Goal: Obtain resource: Download file/media

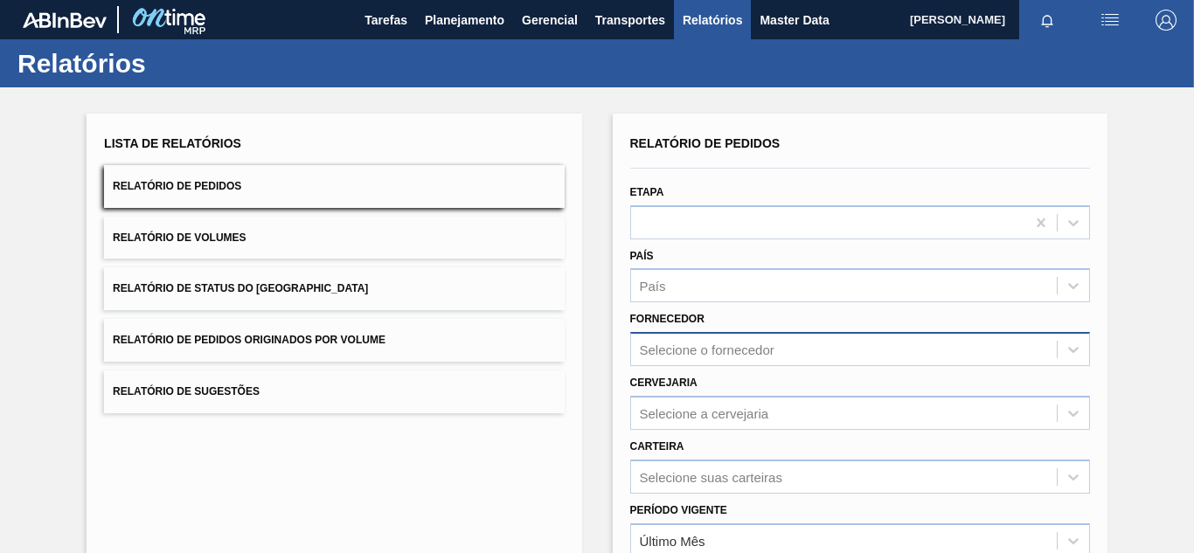
click at [679, 347] on div "Selecione o fornecedor" at bounding box center [860, 349] width 460 height 34
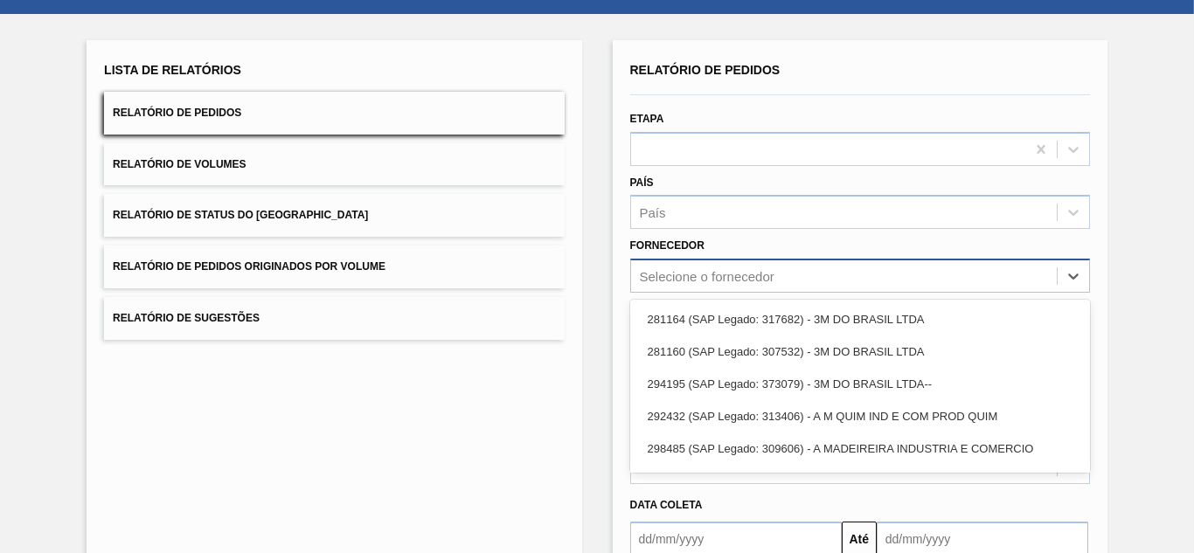
scroll to position [89, 0]
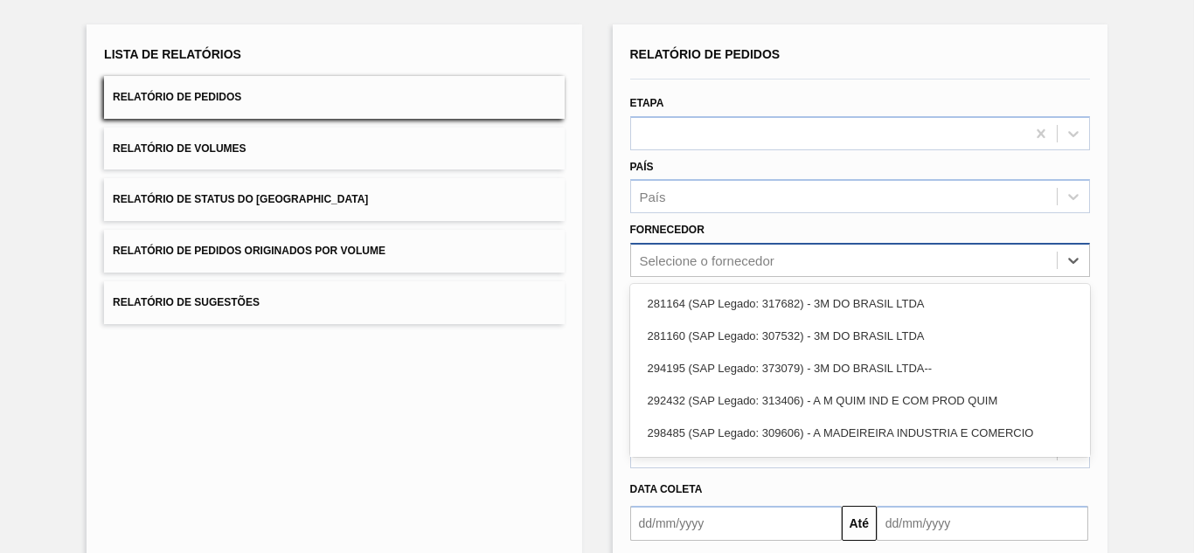
paste input "289877"
type input "289877"
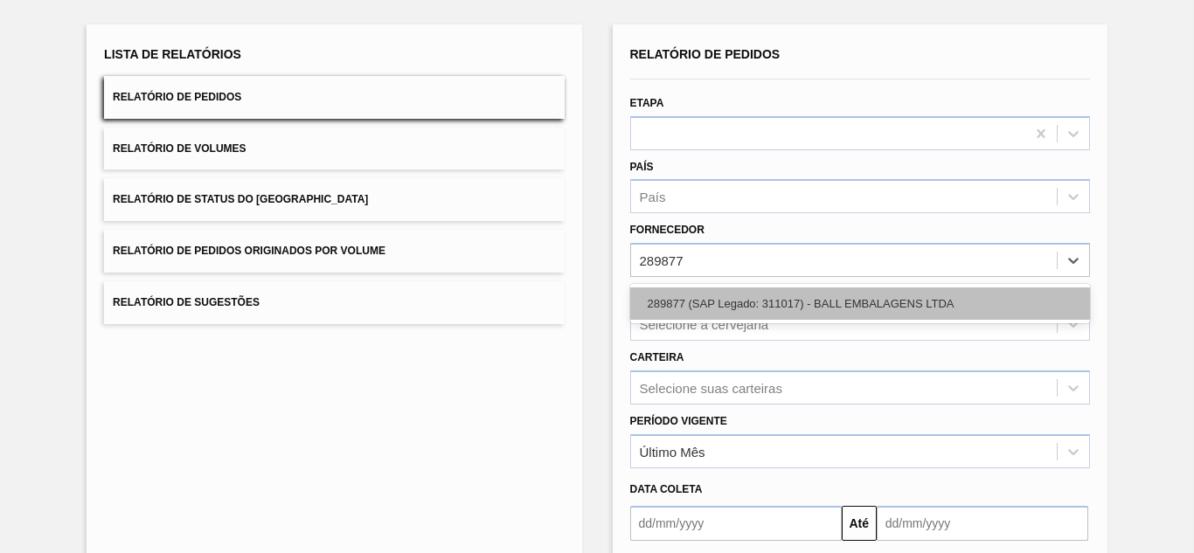
click at [692, 296] on div "289877 (SAP Legado: 311017) - BALL EMBALAGENS LTDA" at bounding box center [860, 304] width 460 height 32
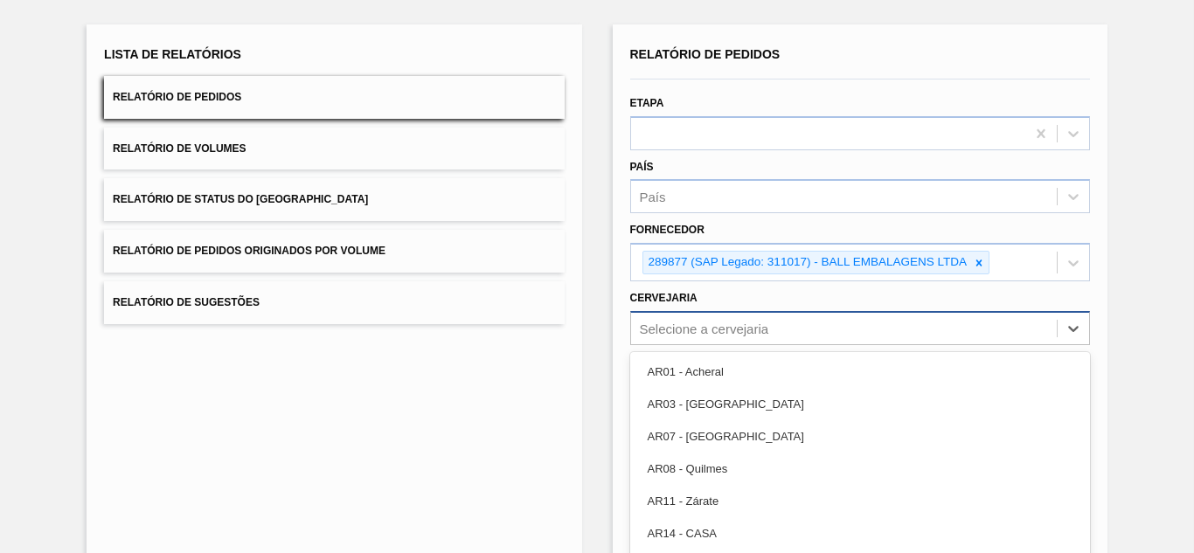
click at [722, 321] on div "option AR03 - Corrientes focused, 2 of 92. 92 results available. Use Up and Dow…" at bounding box center [860, 328] width 460 height 34
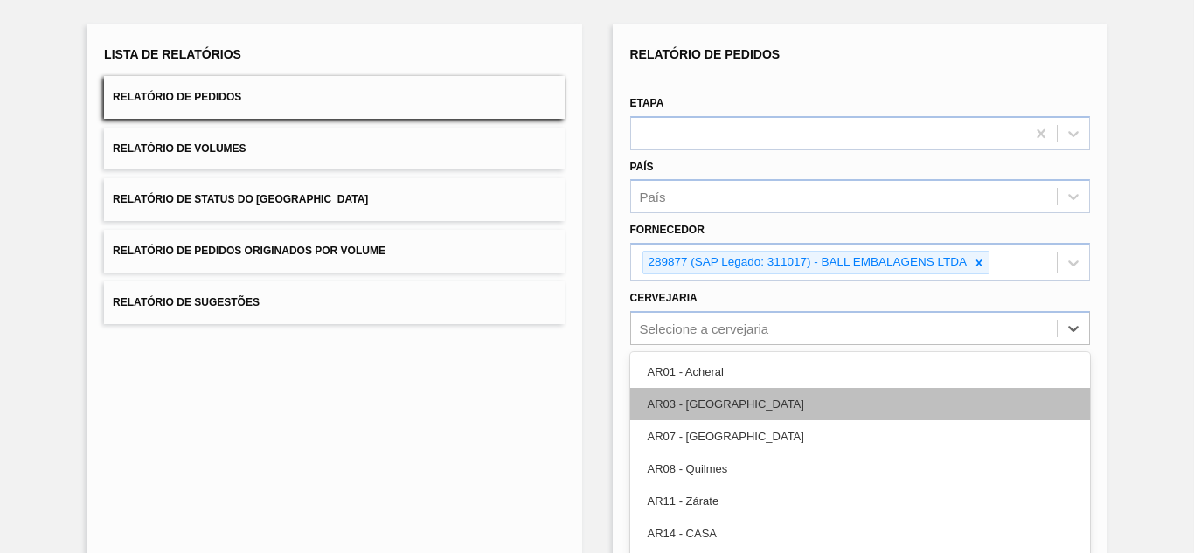
scroll to position [157, 0]
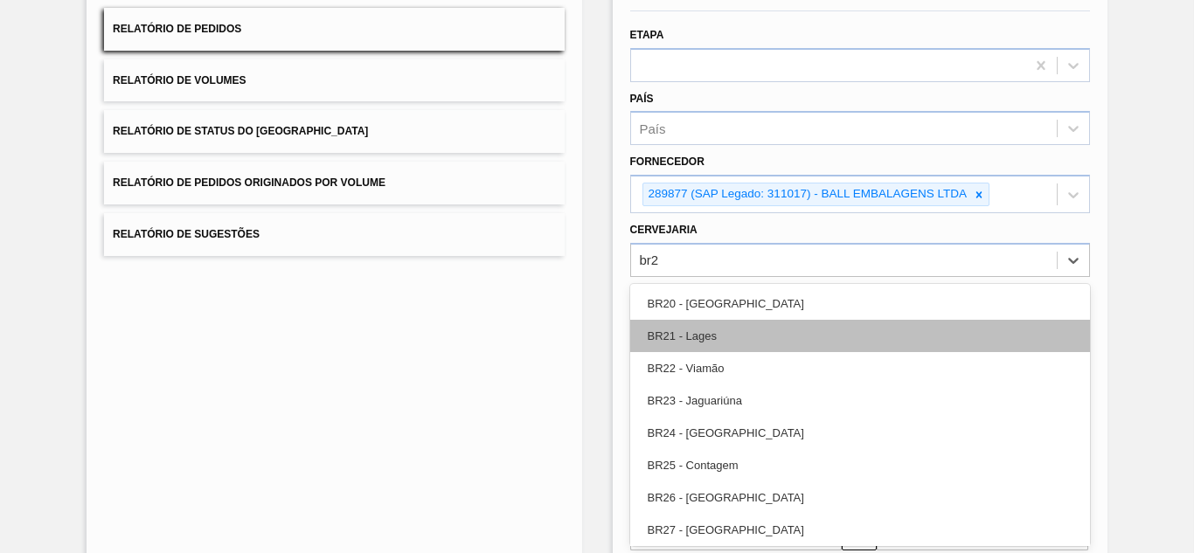
type input "br27"
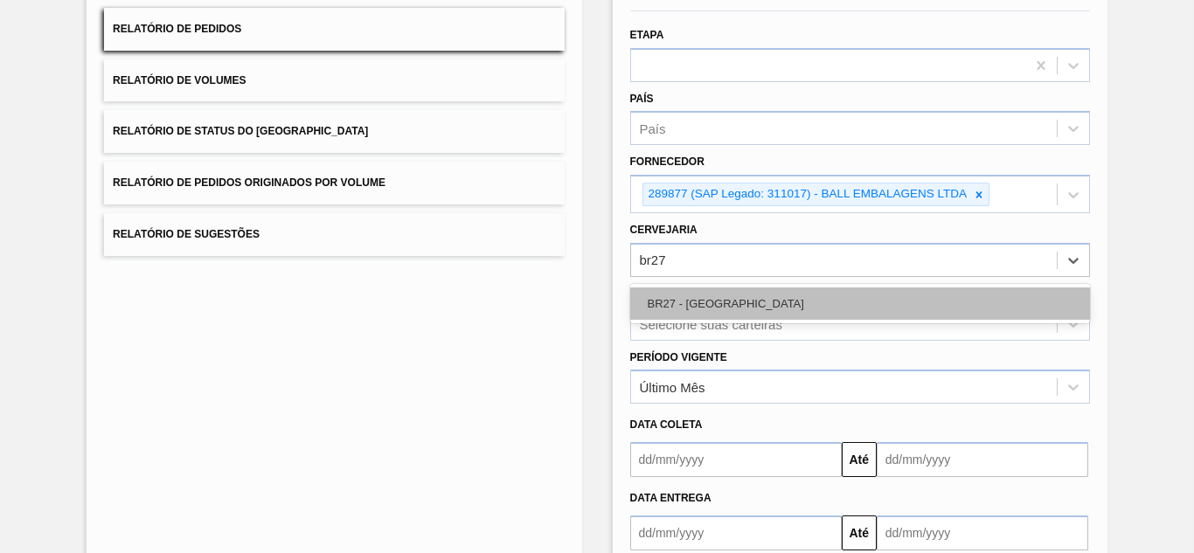
click at [713, 305] on div "BR27 - [GEOGRAPHIC_DATA]" at bounding box center [860, 304] width 460 height 32
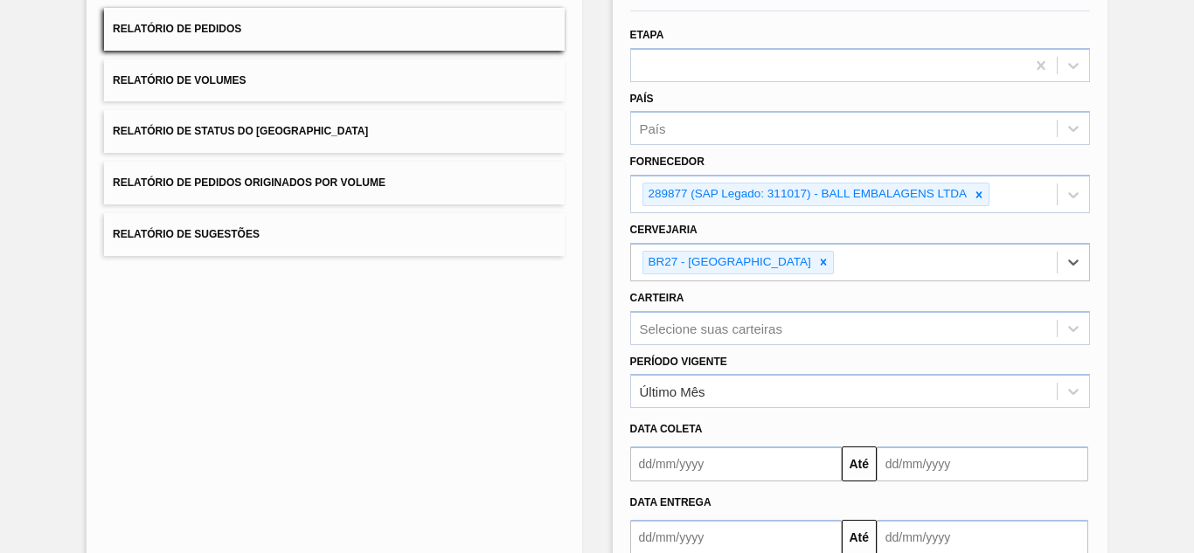
scroll to position [265, 0]
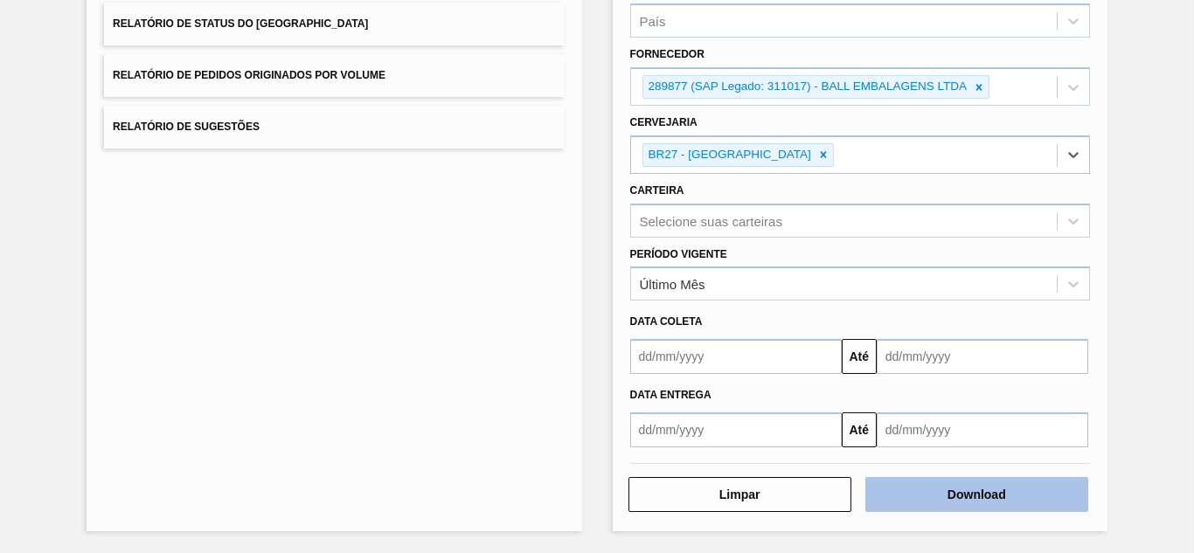
click at [932, 482] on button "Download" at bounding box center [977, 494] width 223 height 35
